Goal: Navigation & Orientation: Find specific page/section

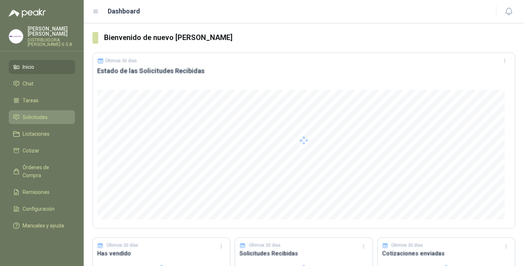
click at [43, 113] on span "Solicitudes" at bounding box center [35, 117] width 25 height 8
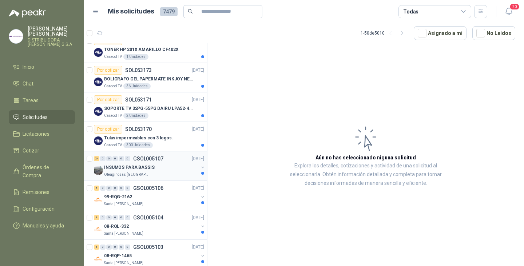
scroll to position [73, 0]
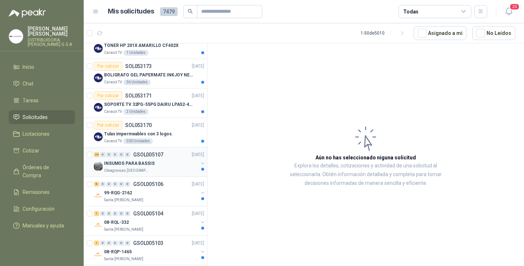
click at [149, 162] on p "INSUMOS PARA BASSIS" at bounding box center [129, 163] width 51 height 7
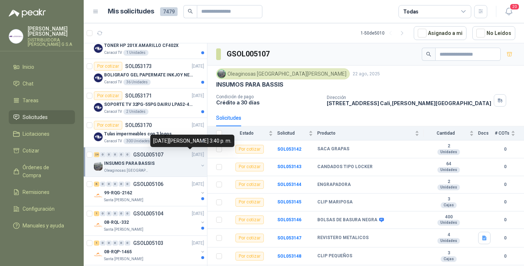
click at [192, 158] on p "[DATE]" at bounding box center [198, 154] width 12 height 7
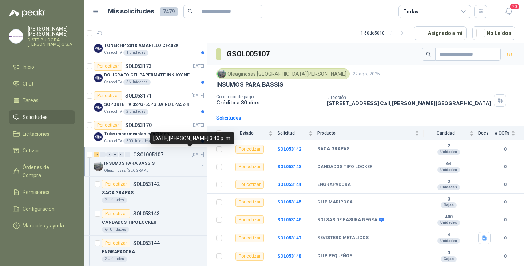
scroll to position [3, 0]
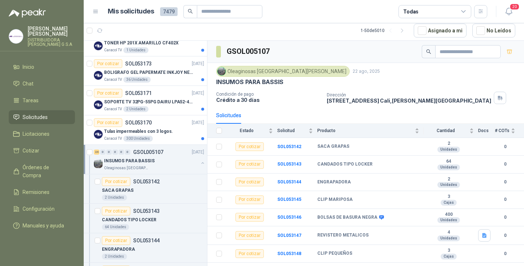
click at [188, 158] on div "INSUMOS PARA BASSIS" at bounding box center [151, 161] width 94 height 9
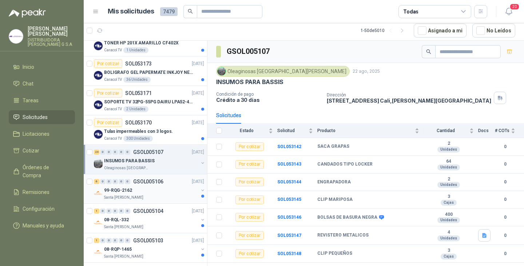
click at [137, 196] on p "Santa [PERSON_NAME]" at bounding box center [123, 198] width 39 height 6
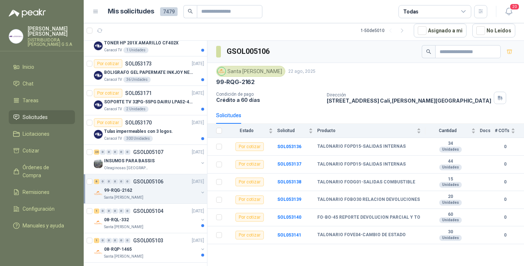
scroll to position [109, 0]
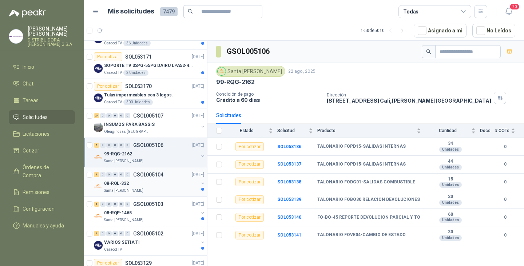
click at [149, 188] on div "Santa [PERSON_NAME]" at bounding box center [151, 191] width 94 height 6
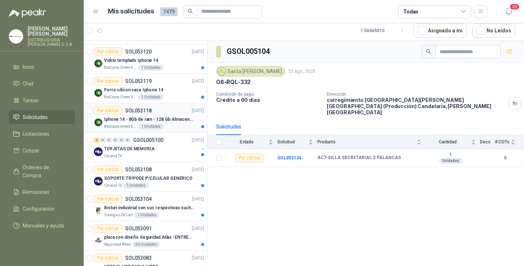
scroll to position [364, 0]
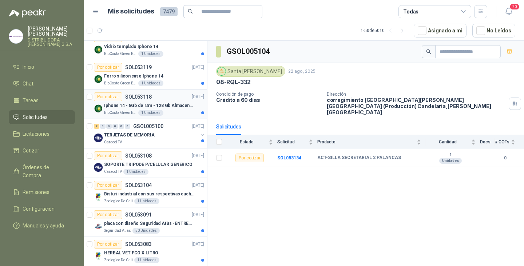
click at [127, 104] on p "Iphone 14 - 8Gb de ram - 128 Gb Almacenamiento" at bounding box center [149, 105] width 91 height 7
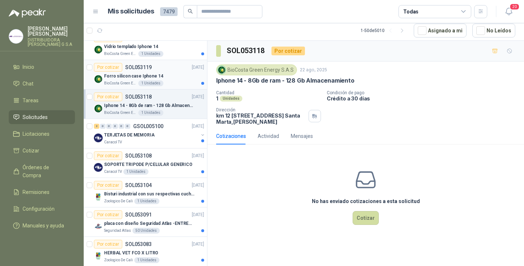
click at [156, 75] on p "Forro silicon case Iphone 14" at bounding box center [133, 76] width 59 height 7
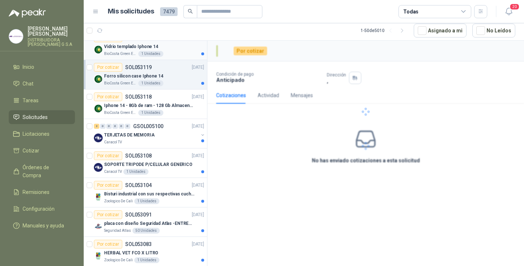
click at [161, 51] on div "BioCosta Green Energy S.A.S 1 Unidades" at bounding box center [154, 54] width 100 height 6
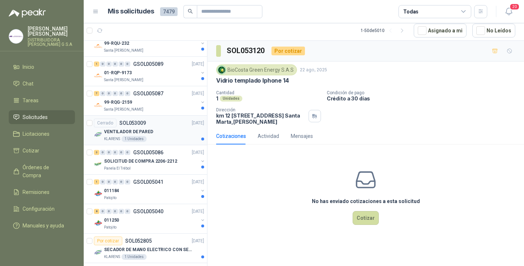
scroll to position [728, 0]
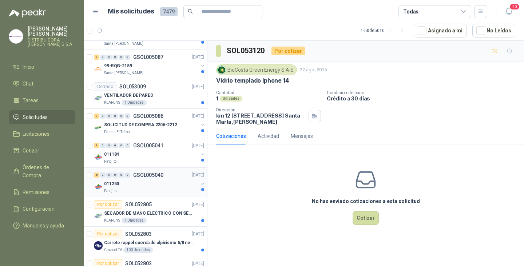
click at [123, 184] on div "011250" at bounding box center [151, 183] width 94 height 9
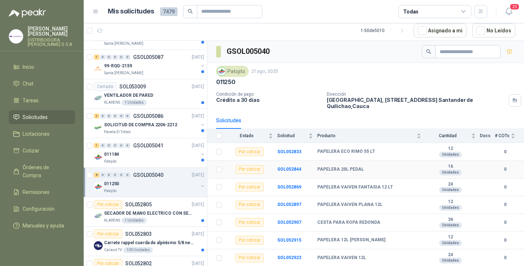
scroll to position [19, 0]
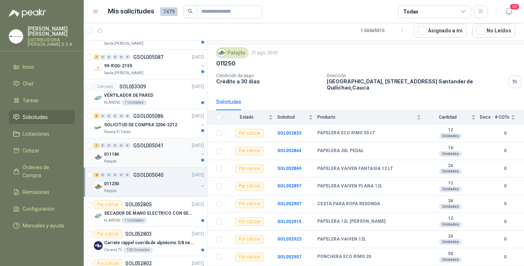
click at [139, 154] on div "011184" at bounding box center [151, 154] width 94 height 9
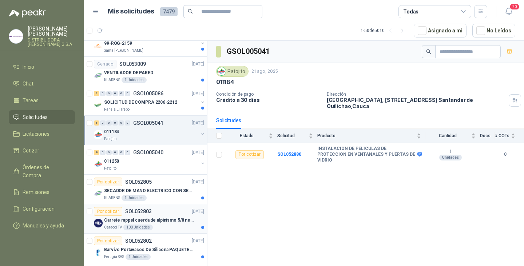
scroll to position [764, 0]
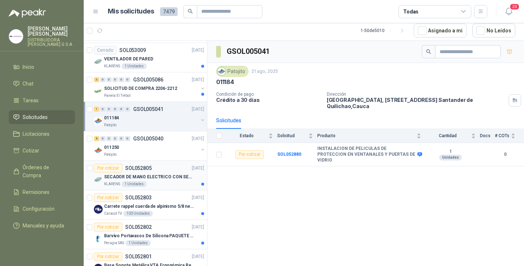
click at [167, 171] on div "Por cotizar SOL052805 [DATE]" at bounding box center [149, 168] width 110 height 9
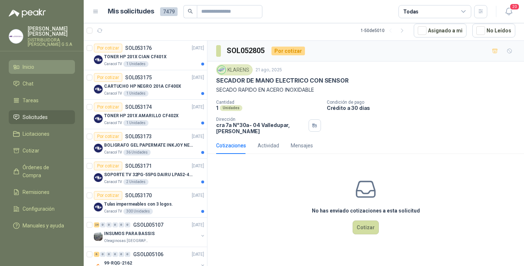
click at [25, 60] on link "Inicio" at bounding box center [42, 67] width 66 height 14
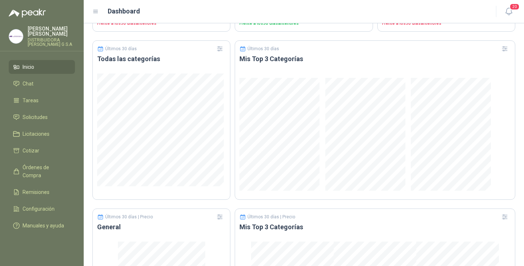
scroll to position [331, 0]
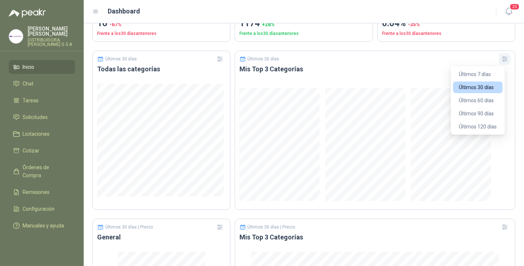
click at [501, 60] on icon "button" at bounding box center [504, 58] width 7 height 7
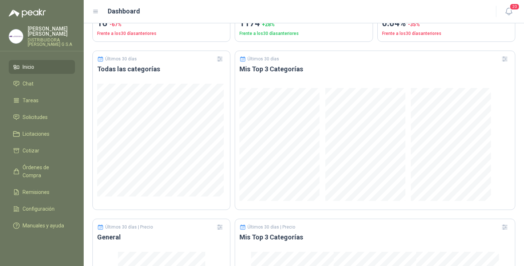
click at [418, 67] on h3 "Mis Top 3 Categorías" at bounding box center [375, 69] width 271 height 9
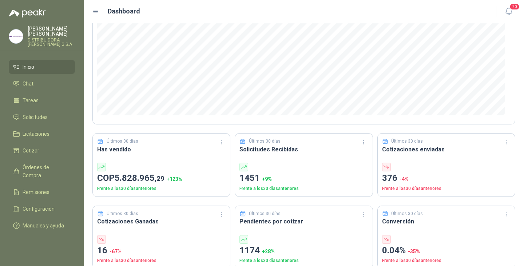
scroll to position [113, 0]
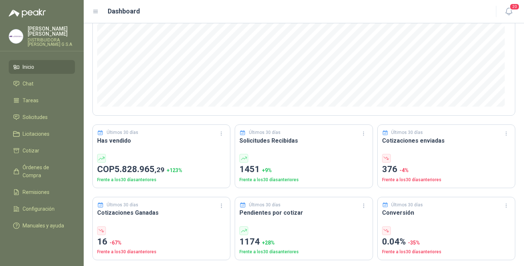
click at [410, 167] on p "376 -4 %" at bounding box center [446, 170] width 128 height 14
click at [429, 164] on p "376 -4 %" at bounding box center [446, 170] width 128 height 14
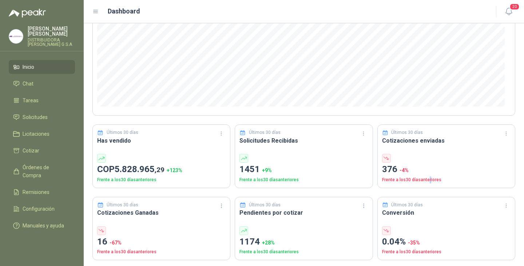
click at [427, 177] on p "Frente a los 30 días anteriores" at bounding box center [446, 180] width 128 height 7
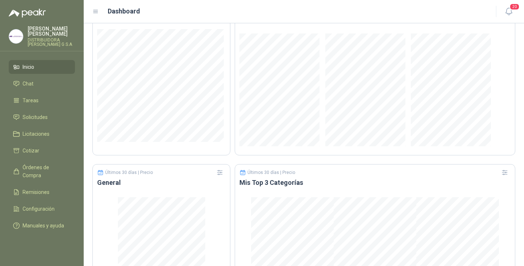
scroll to position [440, 0]
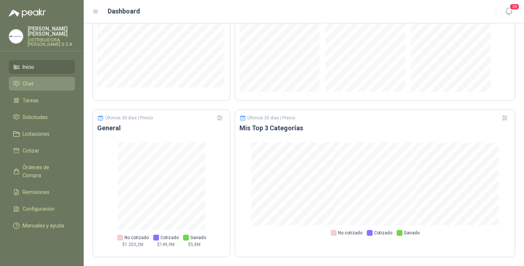
click at [30, 80] on span "Chat" at bounding box center [28, 84] width 11 height 8
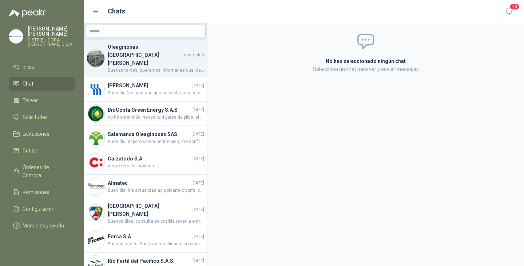
click at [144, 49] on h4 "Oleaginosas [GEOGRAPHIC_DATA][PERSON_NAME]" at bounding box center [145, 55] width 75 height 24
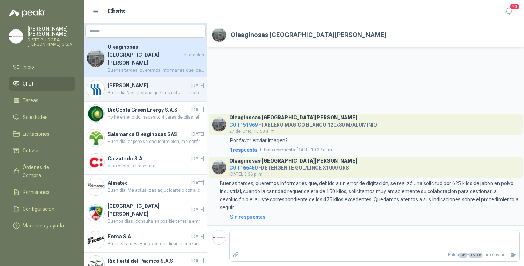
click at [135, 82] on h4 "[PERSON_NAME]" at bounding box center [149, 86] width 82 height 8
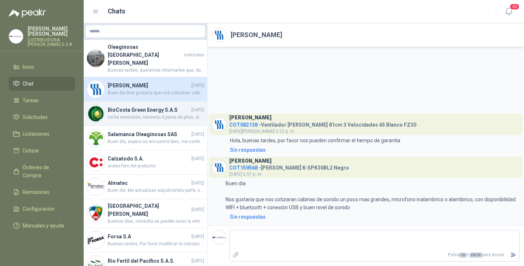
click at [147, 106] on h4 "BioCosta Green Energy S.A.S" at bounding box center [149, 110] width 82 height 8
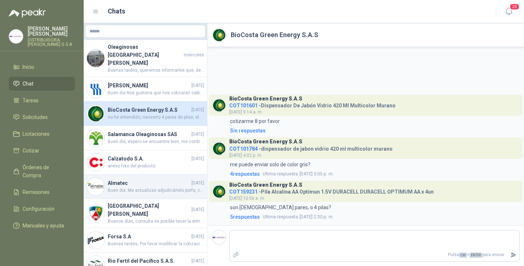
click at [135, 179] on h4 "Almatec" at bounding box center [149, 183] width 82 height 8
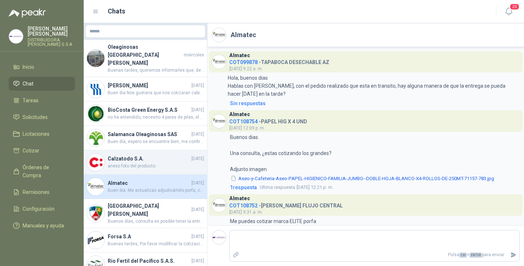
scroll to position [664, 0]
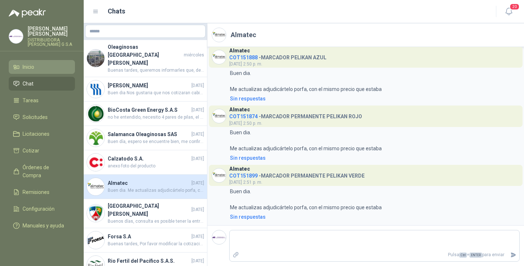
click at [32, 64] on span "Inicio" at bounding box center [29, 67] width 12 height 8
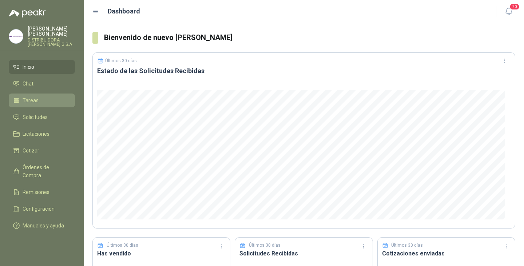
click at [39, 96] on li "Tareas" at bounding box center [42, 100] width 58 height 8
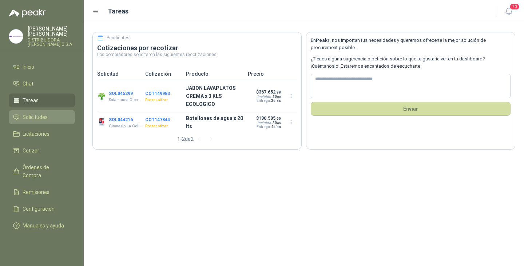
click at [35, 113] on span "Solicitudes" at bounding box center [35, 117] width 25 height 8
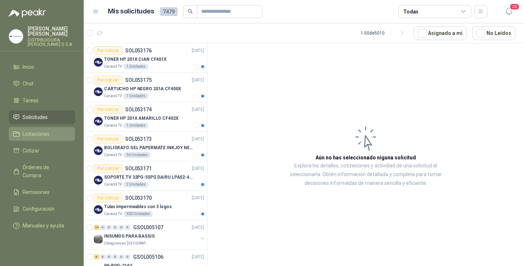
click at [42, 130] on span "Licitaciones" at bounding box center [36, 134] width 27 height 8
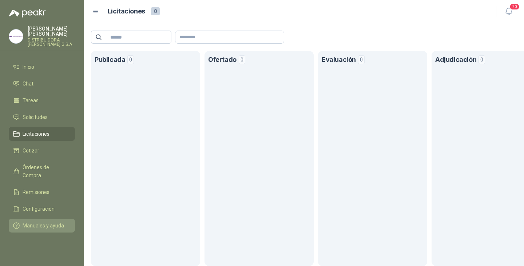
click at [40, 222] on span "Manuales y ayuda" at bounding box center [43, 226] width 41 height 8
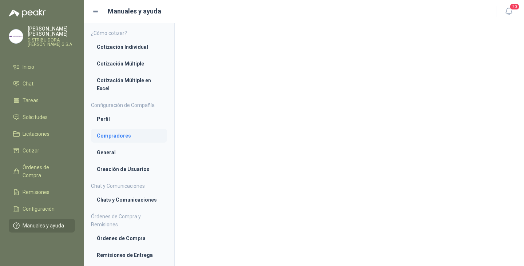
scroll to position [27, 0]
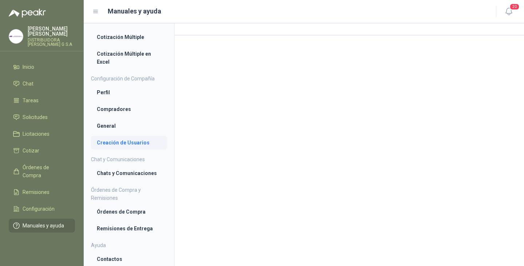
click at [126, 142] on li "Creación de Usuarios" at bounding box center [129, 143] width 64 height 8
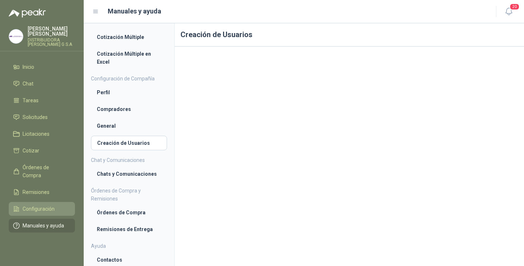
click at [35, 205] on span "Configuración" at bounding box center [39, 209] width 32 height 8
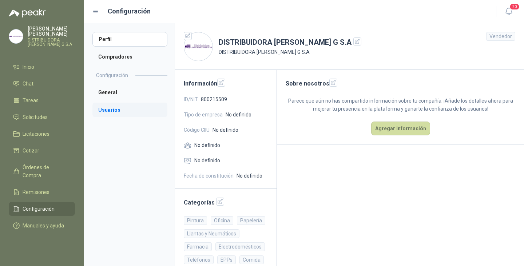
click at [110, 108] on li "Usuarios" at bounding box center [129, 110] width 75 height 15
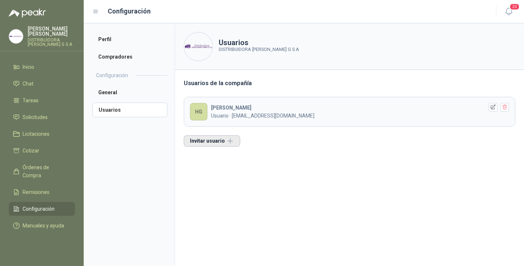
click at [227, 141] on button "Invitar usuario" at bounding box center [212, 140] width 56 height 11
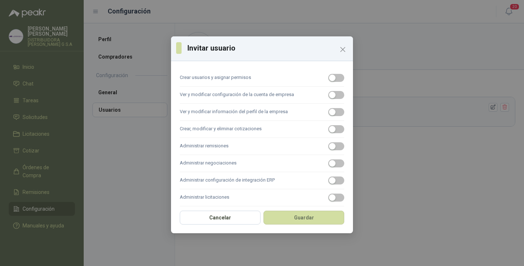
scroll to position [72, 0]
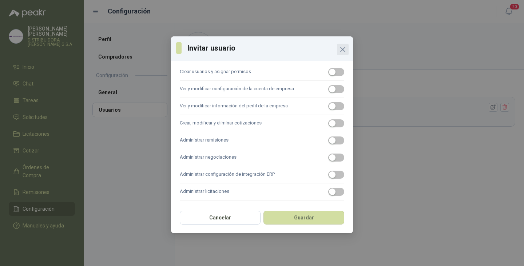
click at [342, 45] on icon "Close" at bounding box center [343, 49] width 9 height 9
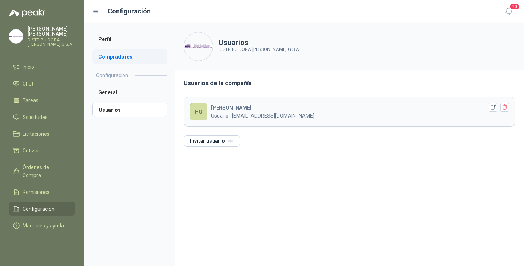
click at [119, 55] on li "Compradores" at bounding box center [129, 57] width 75 height 15
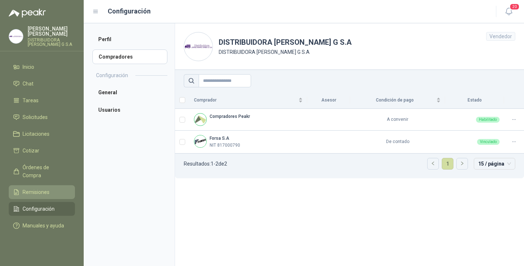
click at [44, 185] on link "Remisiones" at bounding box center [42, 192] width 66 height 14
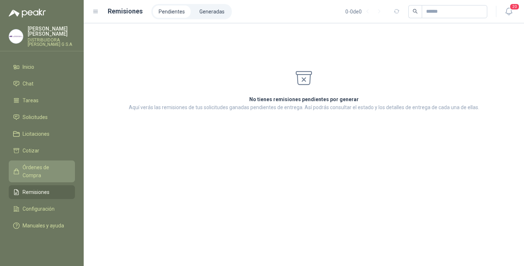
click at [51, 161] on link "Órdenes de Compra" at bounding box center [42, 172] width 66 height 22
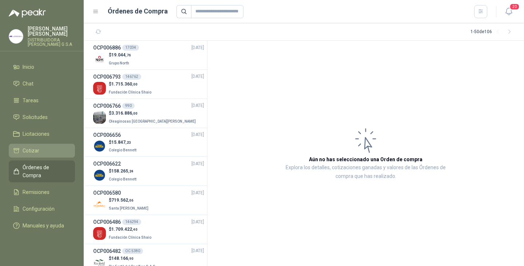
click at [39, 144] on link "Cotizar" at bounding box center [42, 151] width 66 height 14
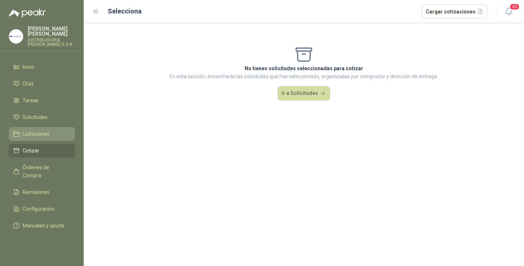
click at [42, 130] on span "Licitaciones" at bounding box center [36, 134] width 27 height 8
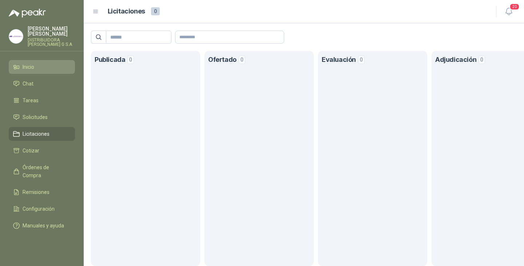
click at [29, 63] on span "Inicio" at bounding box center [29, 67] width 12 height 8
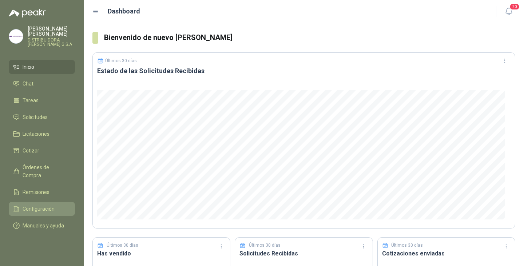
click at [38, 205] on span "Configuración" at bounding box center [39, 209] width 32 height 8
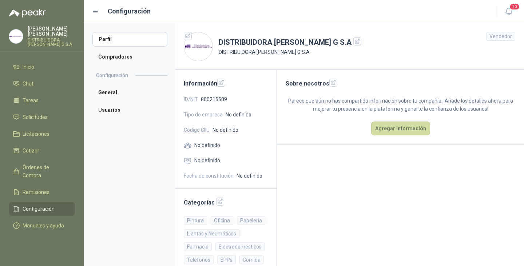
click at [215, 112] on span "Tipo de empresa" at bounding box center [203, 115] width 39 height 8
click at [219, 82] on icon "button" at bounding box center [221, 82] width 5 height 5
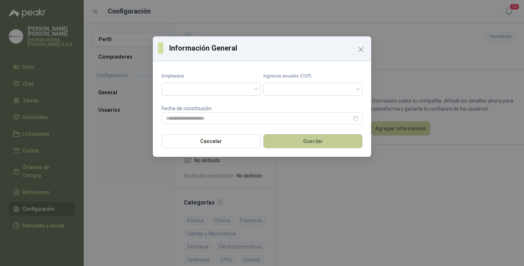
click at [308, 140] on button "Guardar" at bounding box center [313, 141] width 99 height 14
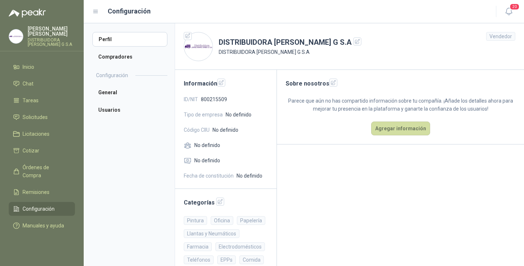
click at [214, 145] on span "No definido" at bounding box center [207, 145] width 26 height 8
click at [226, 130] on span "No definido" at bounding box center [226, 130] width 26 height 8
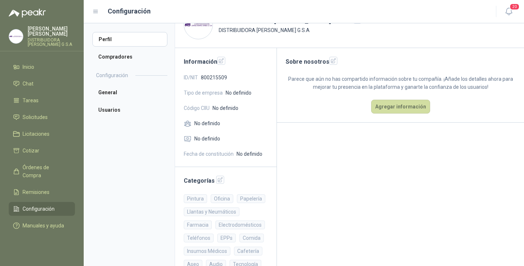
scroll to position [64, 0]
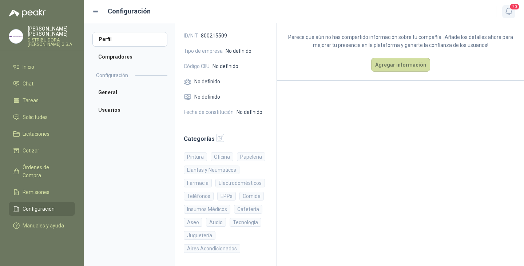
click at [510, 15] on icon "button" at bounding box center [509, 11] width 6 height 7
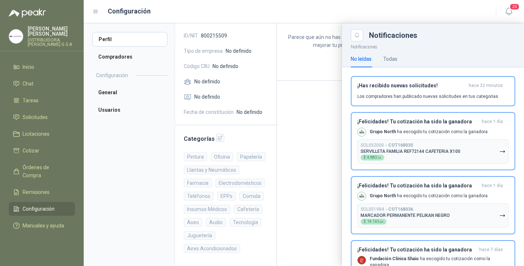
click at [312, 100] on div at bounding box center [304, 144] width 440 height 243
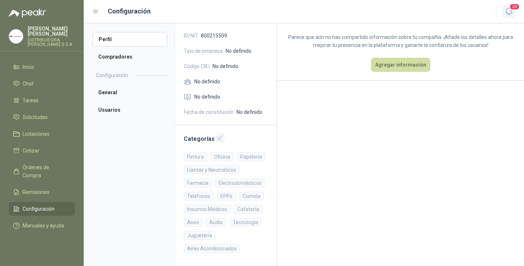
click at [510, 7] on span "20" at bounding box center [515, 6] width 10 height 7
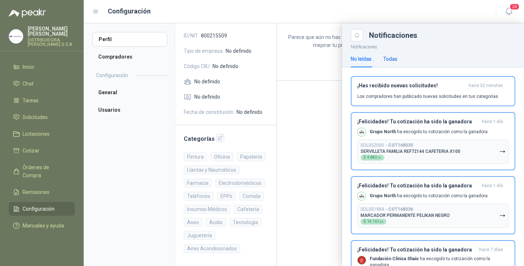
click at [390, 57] on div "Todas" at bounding box center [390, 59] width 14 height 8
click at [321, 112] on div at bounding box center [304, 144] width 440 height 243
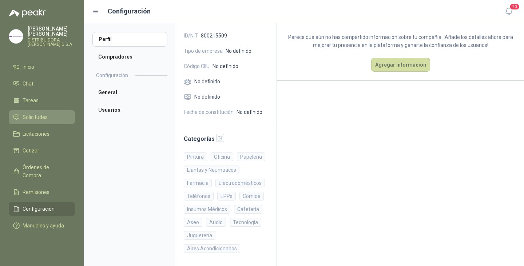
click at [44, 113] on span "Solicitudes" at bounding box center [35, 117] width 25 height 8
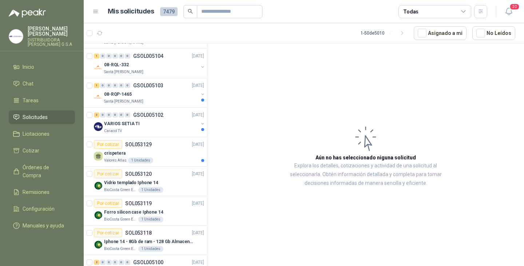
scroll to position [255, 0]
